Goal: Use online tool/utility: Use online tool/utility

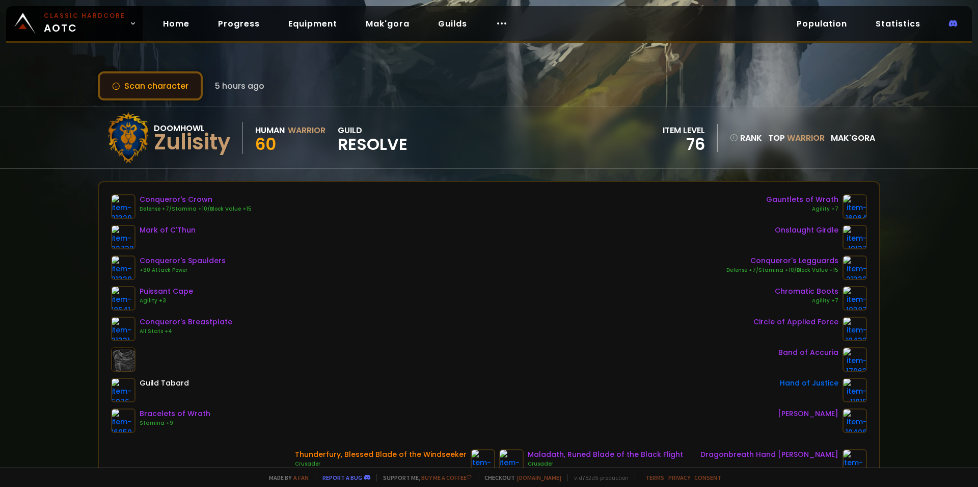
click at [156, 87] on button "Scan character" at bounding box center [150, 85] width 105 height 29
click at [172, 74] on button "Scan character" at bounding box center [150, 85] width 105 height 29
click at [171, 74] on button "Scan character" at bounding box center [150, 85] width 105 height 29
click at [161, 83] on button "Scan character" at bounding box center [150, 85] width 105 height 29
click at [160, 83] on button "Scan character" at bounding box center [150, 85] width 105 height 29
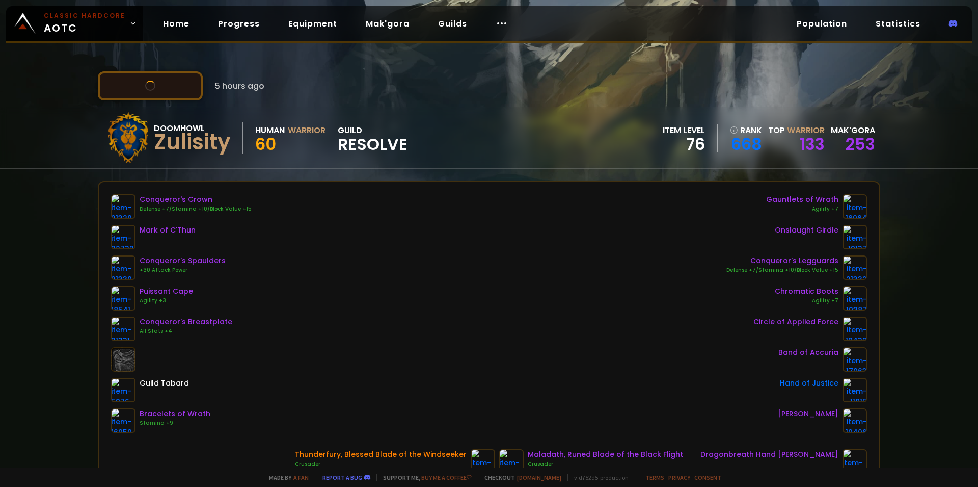
click at [159, 83] on button "Scan character" at bounding box center [150, 85] width 105 height 29
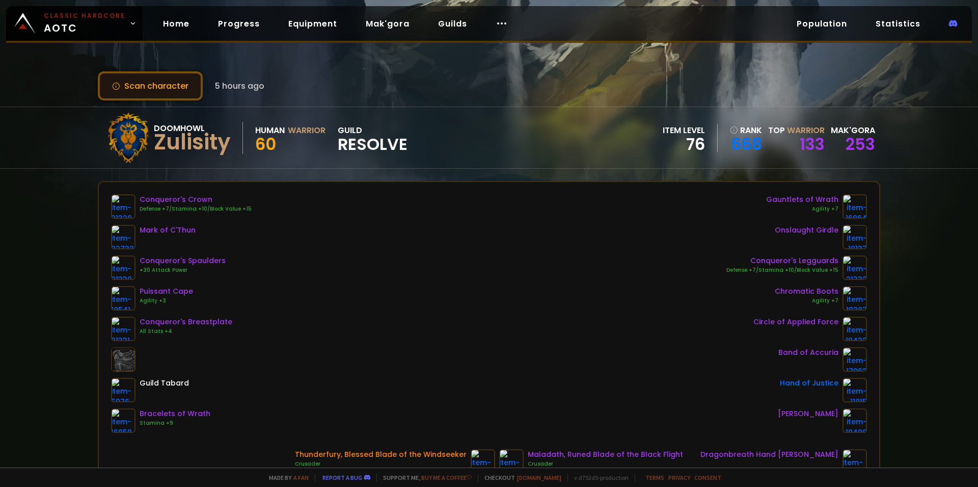
click at [159, 83] on button "Scan character" at bounding box center [150, 85] width 105 height 29
